Goal: Transaction & Acquisition: Book appointment/travel/reservation

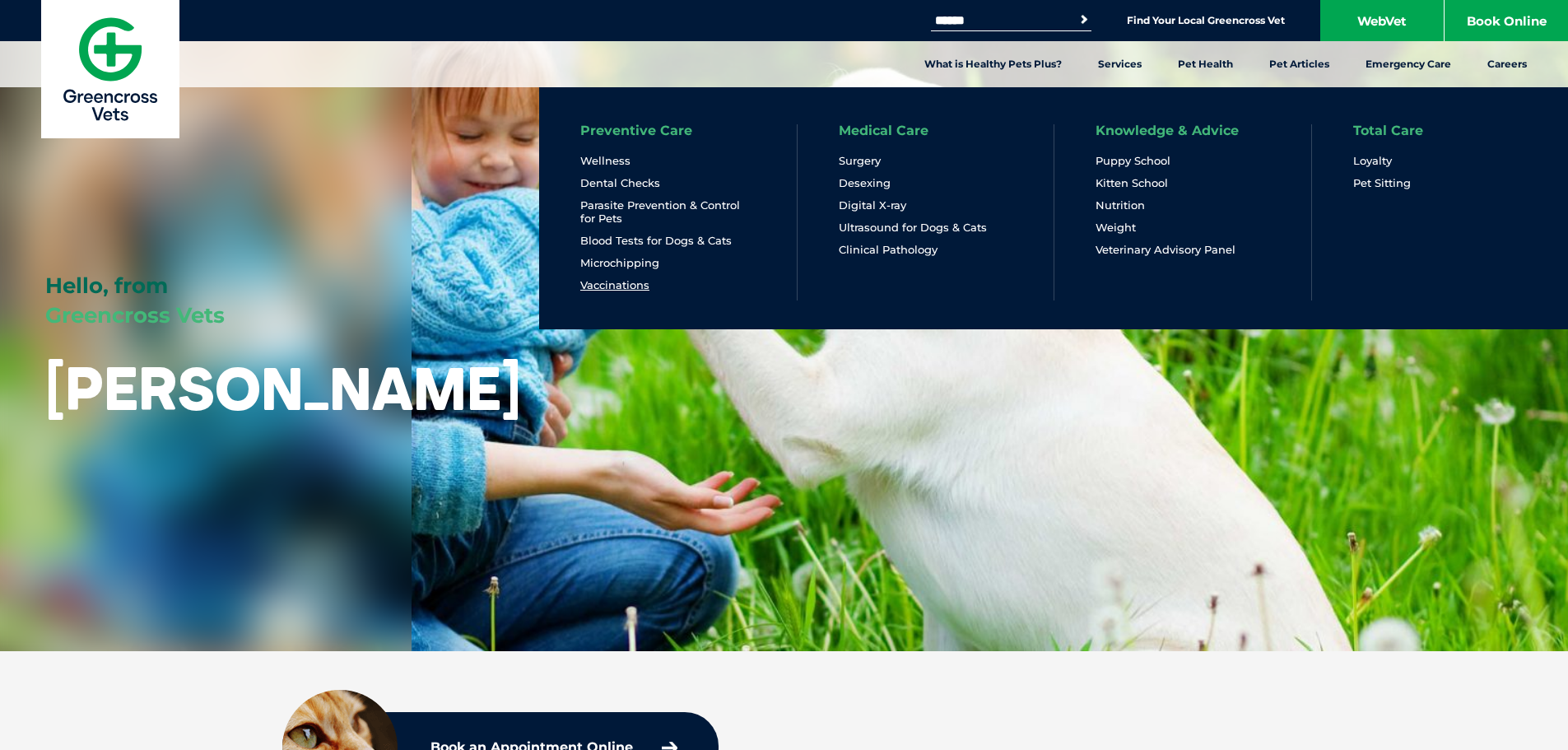
click at [598, 285] on link "Vaccinations" at bounding box center [615, 285] width 69 height 14
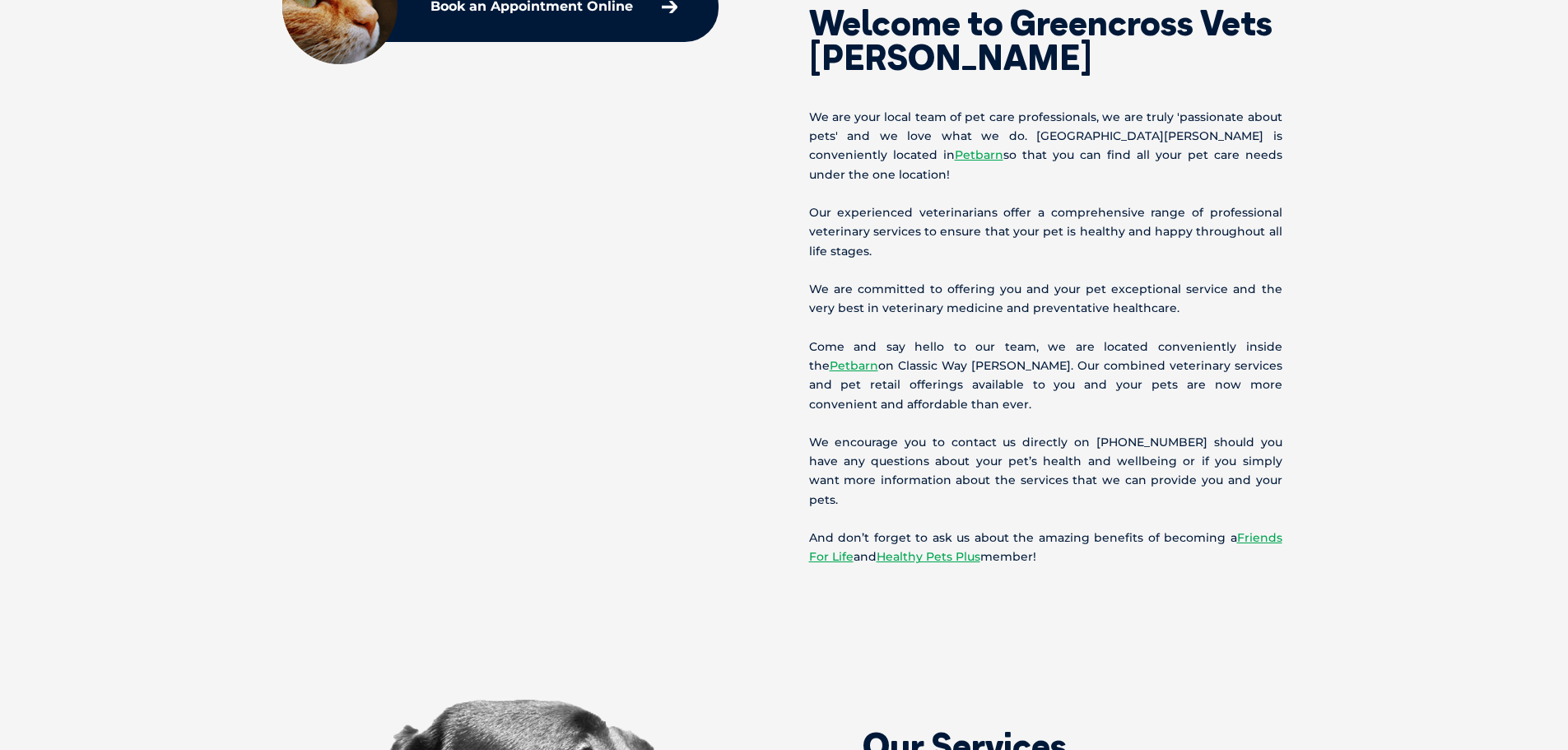
scroll to position [659, 0]
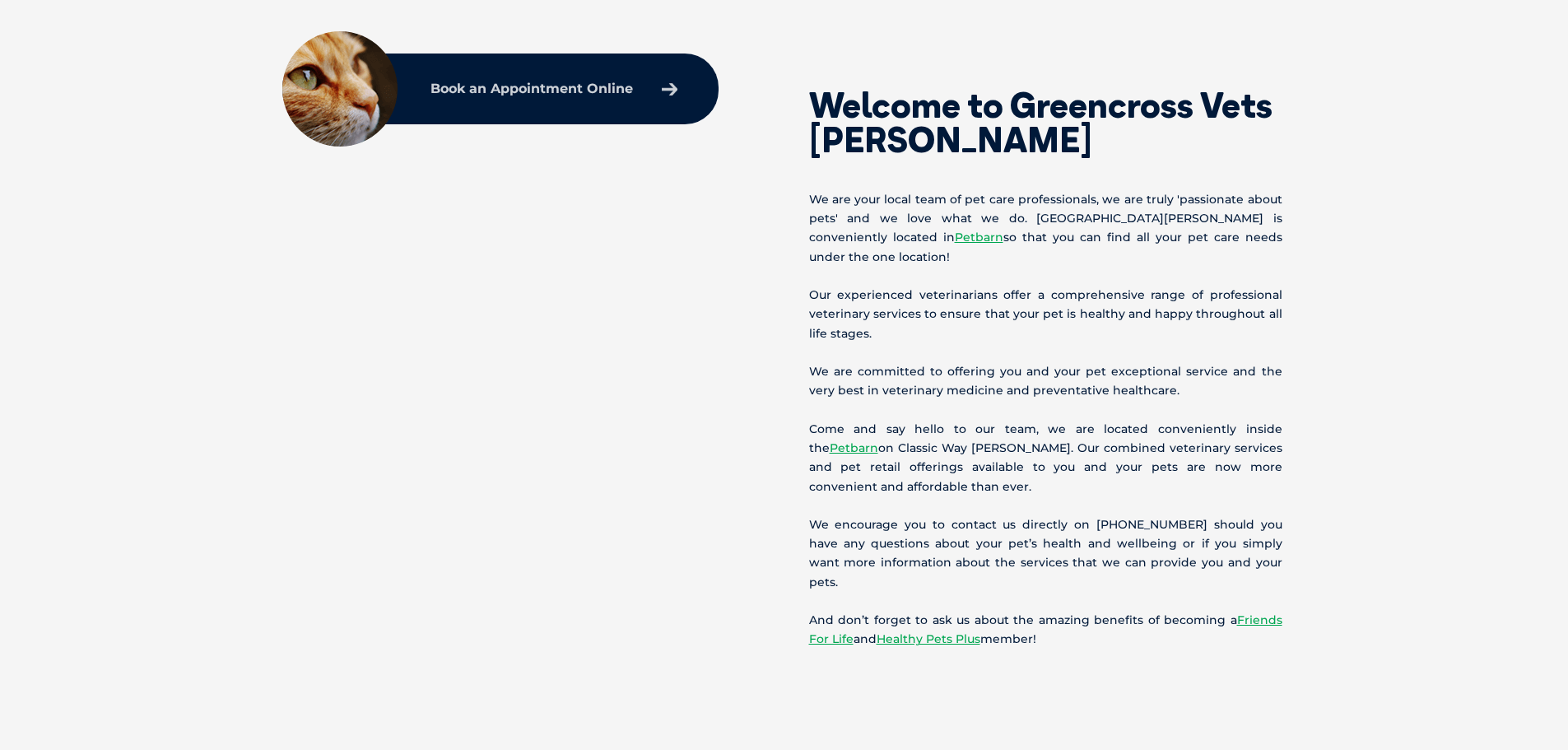
click at [551, 85] on p "Book an Appointment Online" at bounding box center [532, 89] width 203 height 13
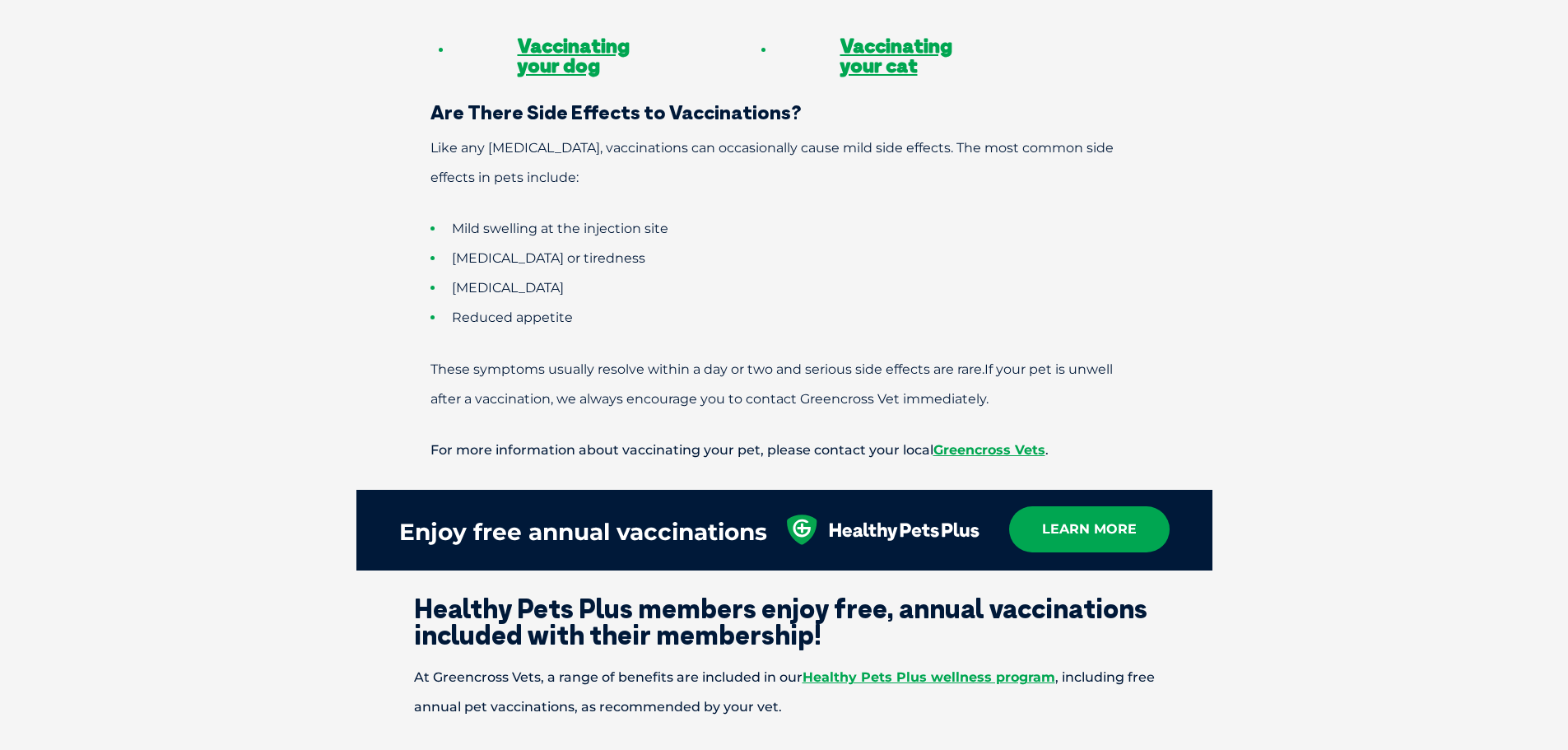
scroll to position [1975, 0]
